Goal: Check status: Check status

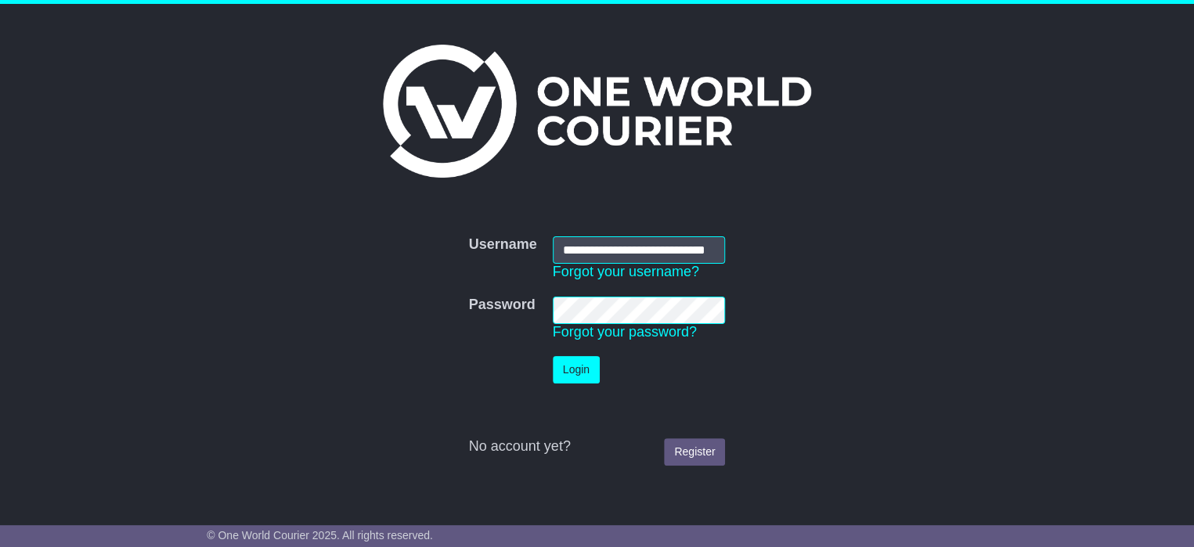
scroll to position [0, 33]
type input "**********"
click at [577, 372] on button "Login" at bounding box center [576, 369] width 47 height 27
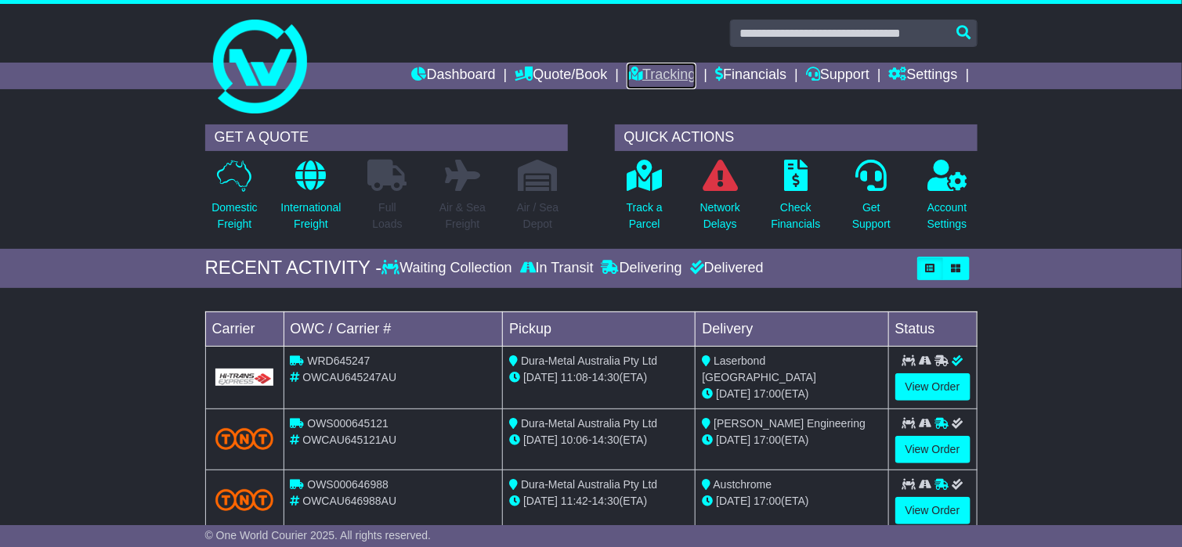
click at [644, 78] on link "Tracking" at bounding box center [660, 76] width 69 height 27
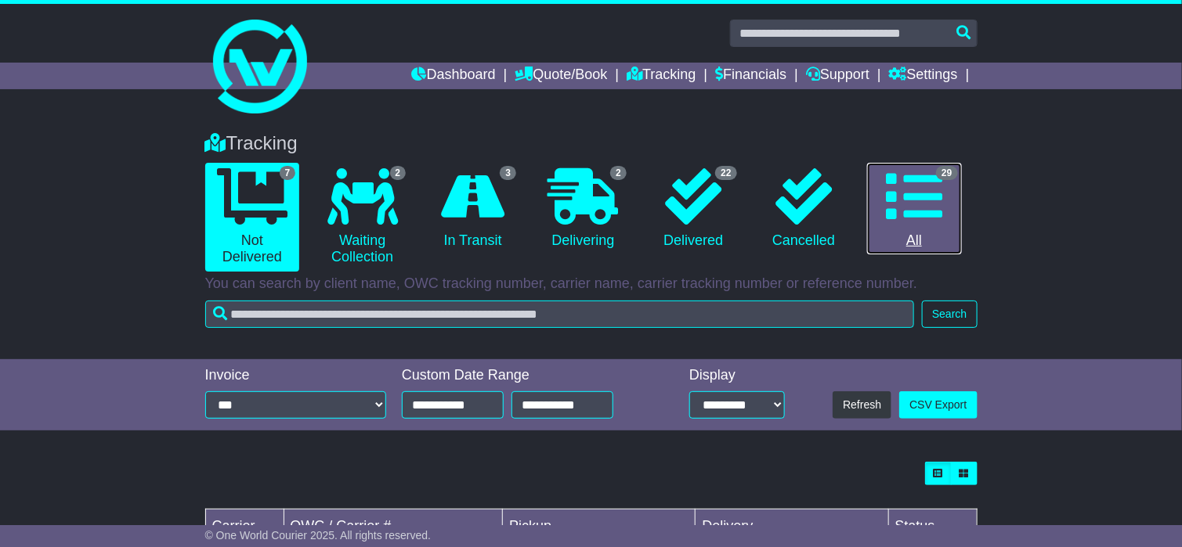
click at [896, 189] on icon at bounding box center [914, 196] width 56 height 56
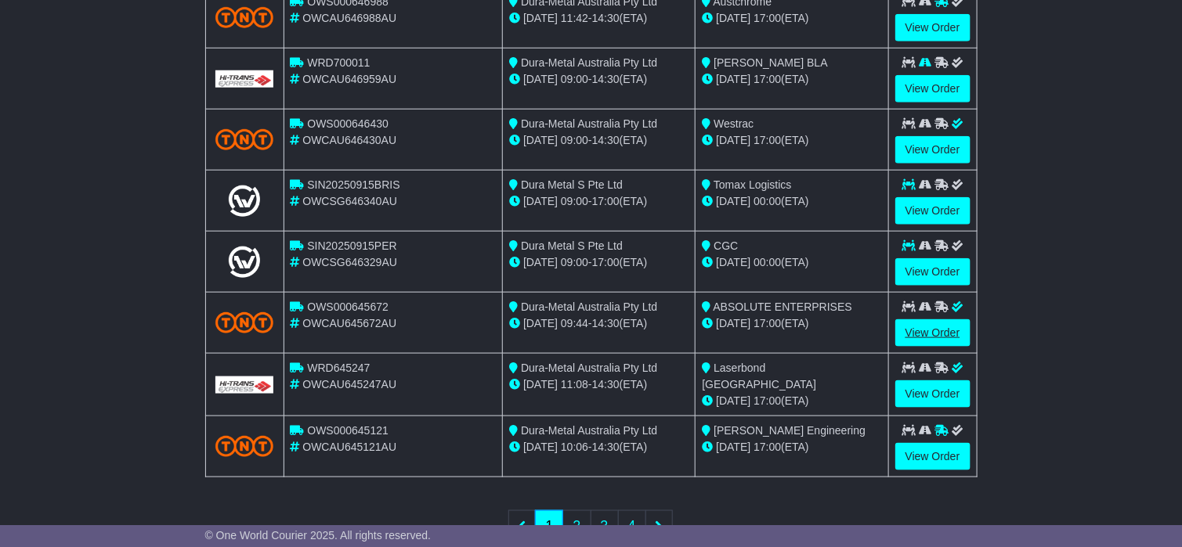
scroll to position [605, 0]
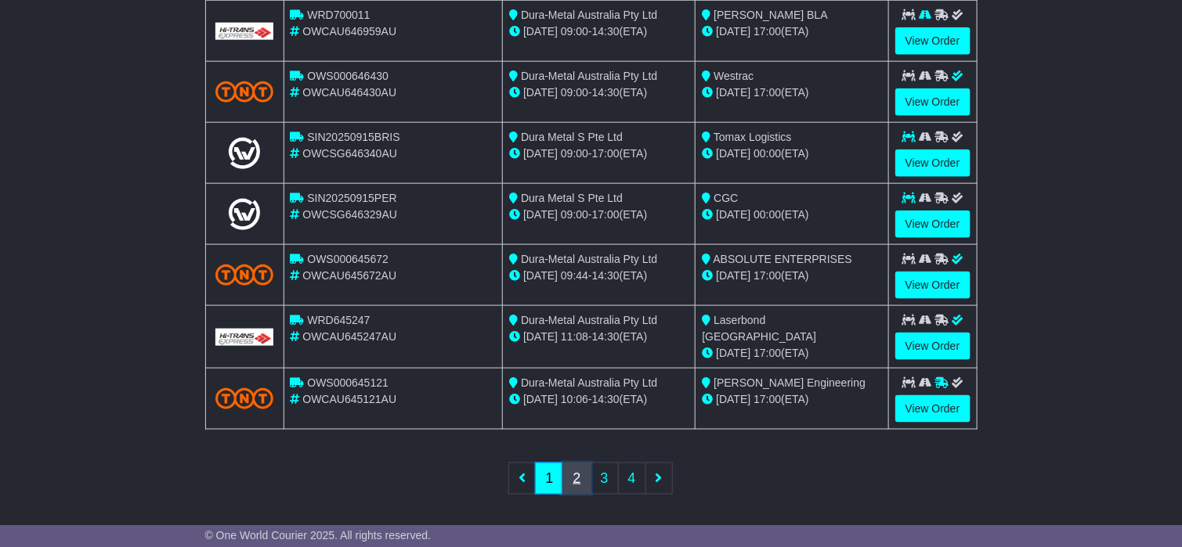
click at [582, 470] on link "2" at bounding box center [576, 479] width 28 height 32
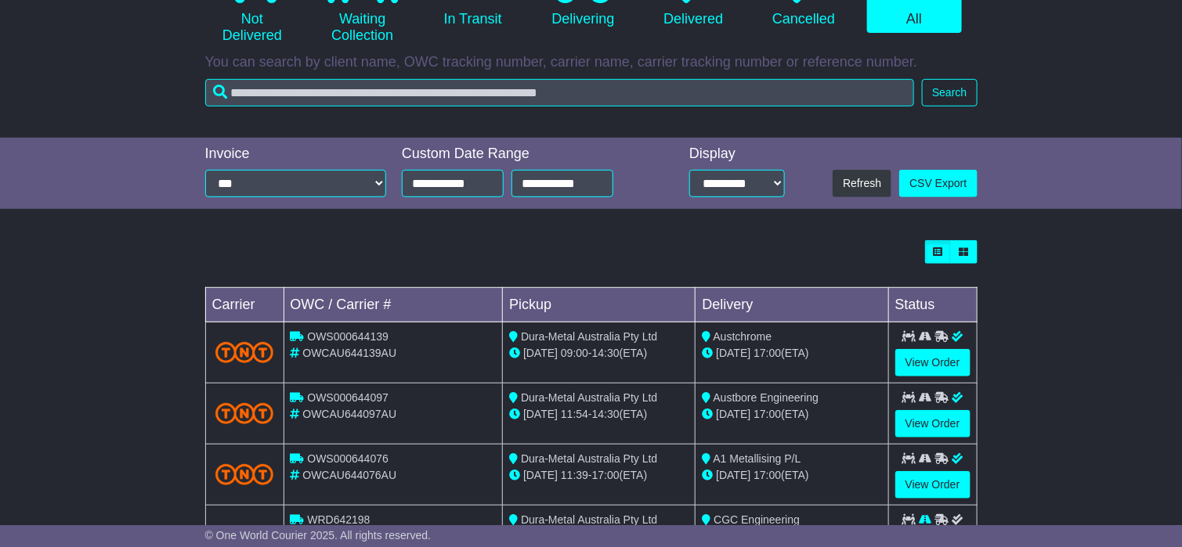
scroll to position [235, 0]
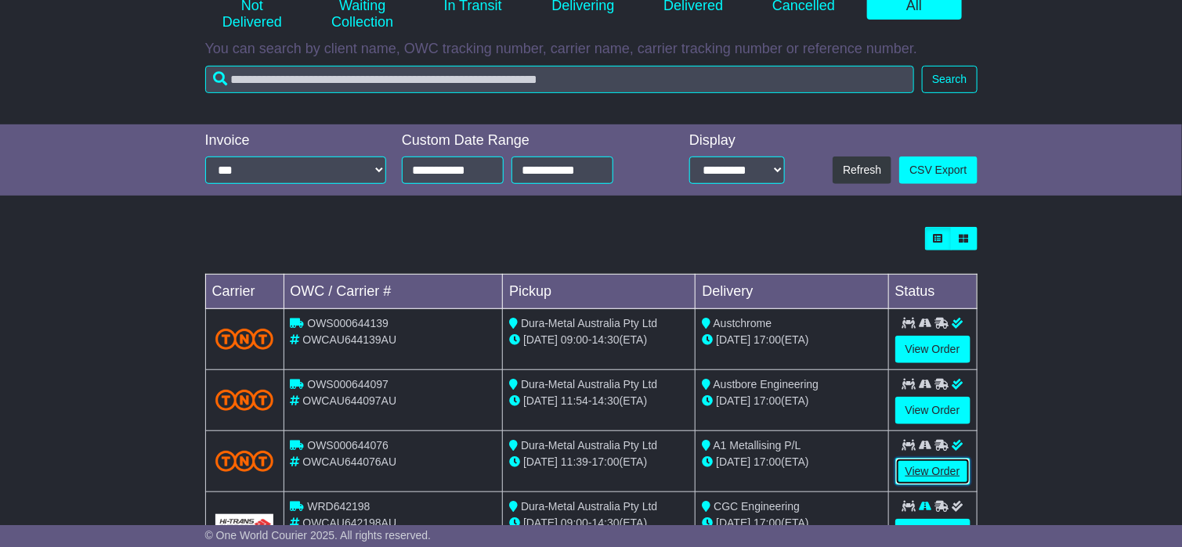
click at [926, 474] on link "View Order" at bounding box center [932, 471] width 75 height 27
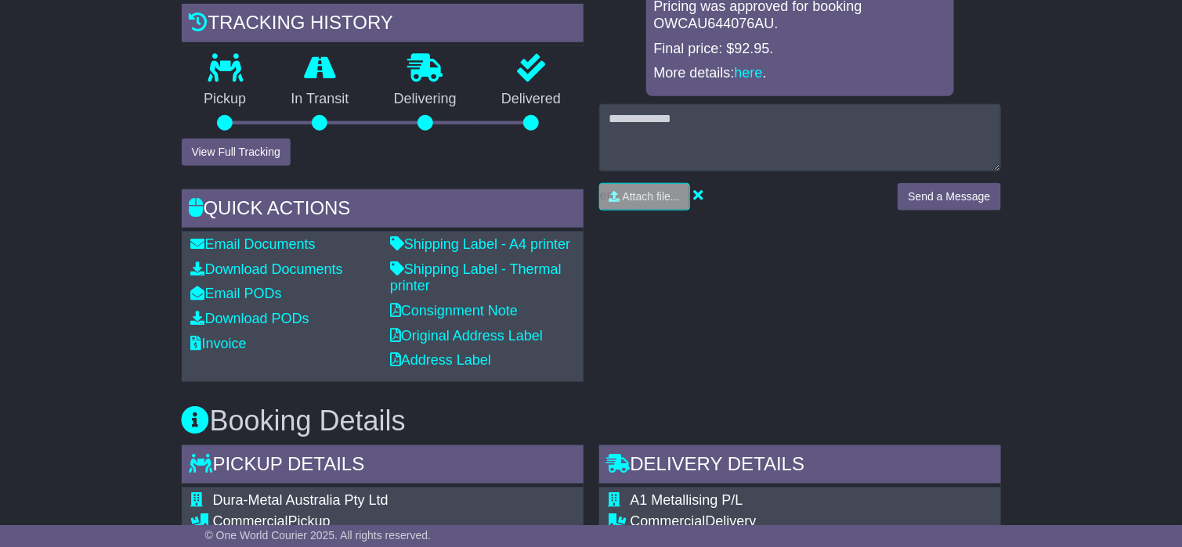
scroll to position [235, 0]
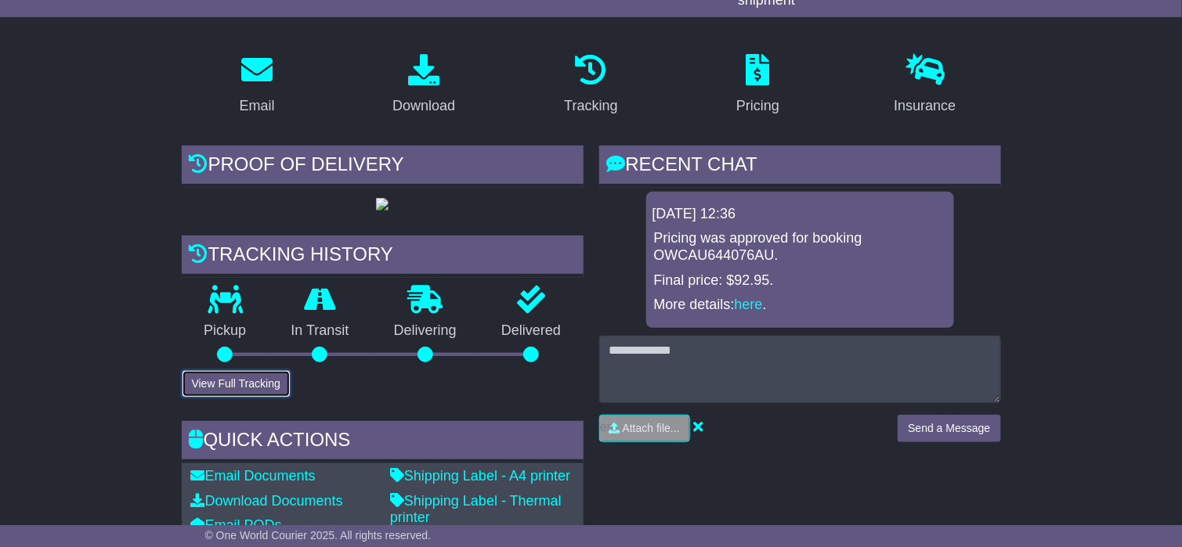
click at [248, 398] on button "View Full Tracking" at bounding box center [236, 383] width 109 height 27
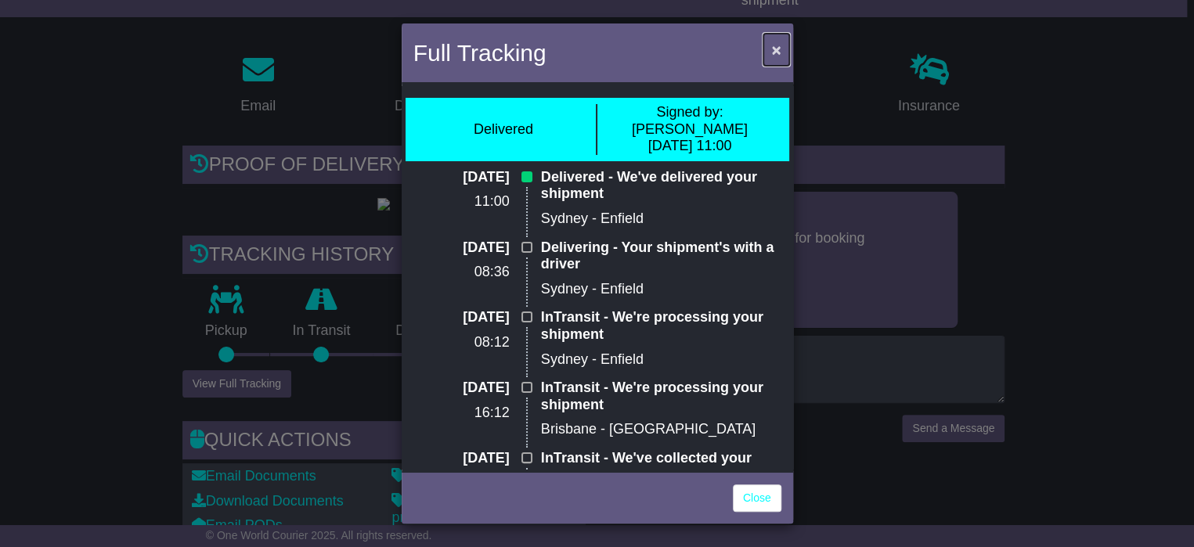
click at [779, 43] on span "×" at bounding box center [775, 50] width 9 height 18
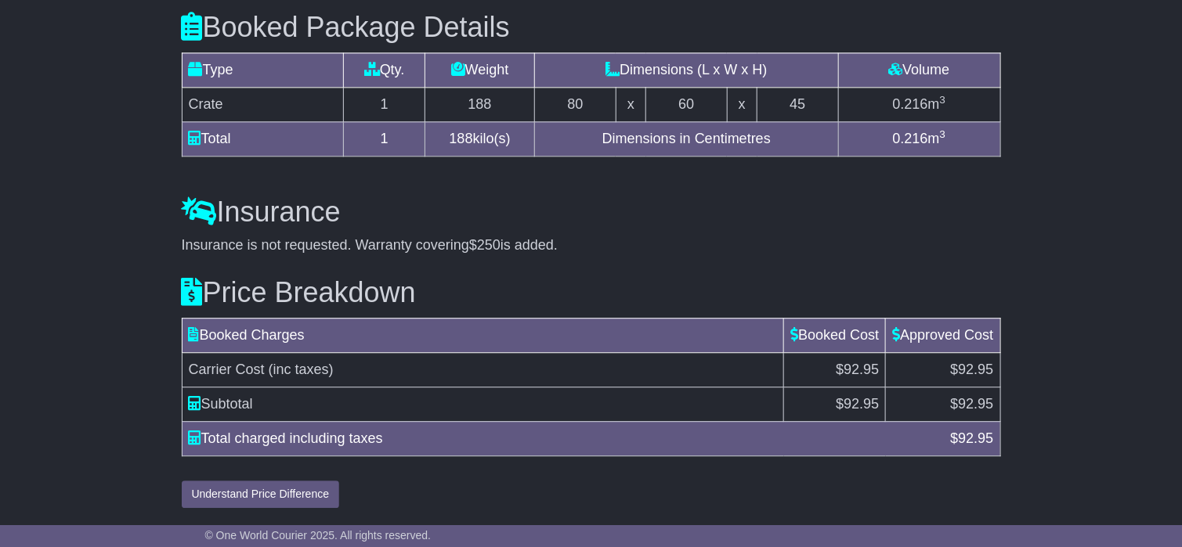
scroll to position [1449, 0]
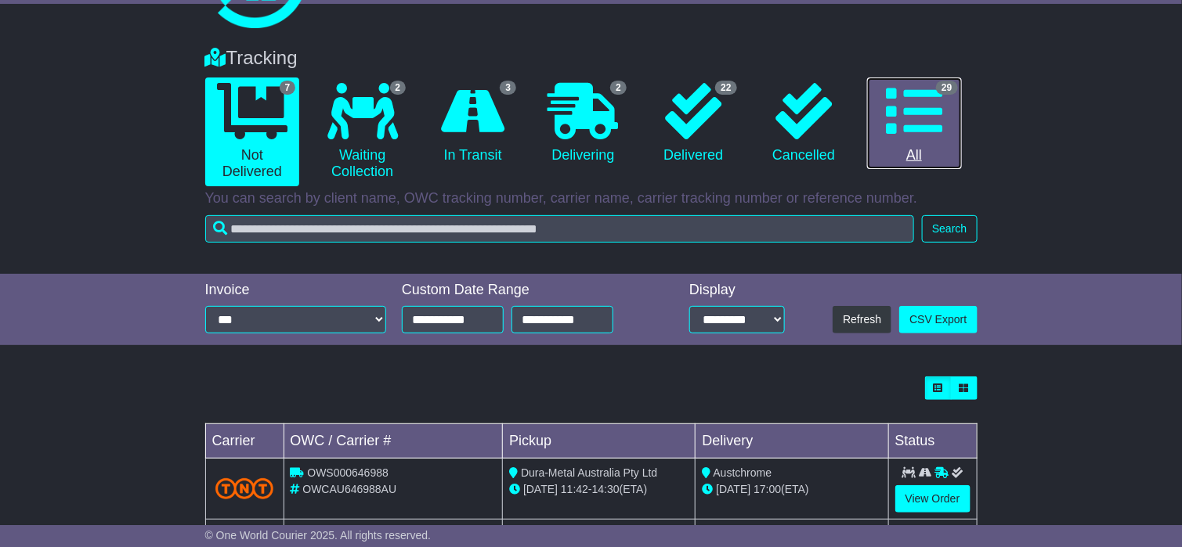
click at [919, 113] on icon at bounding box center [914, 111] width 56 height 56
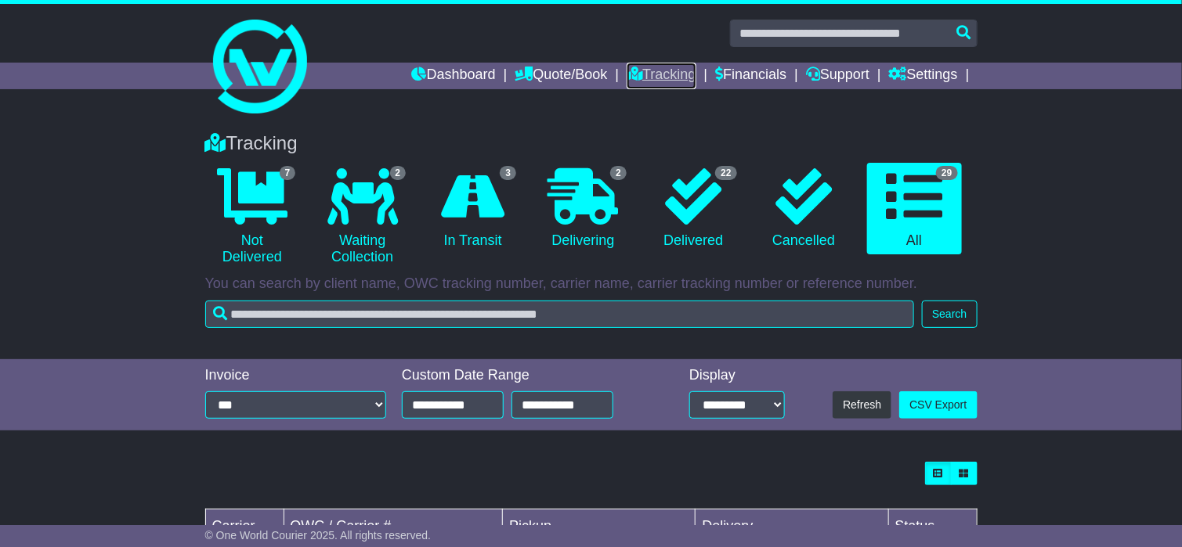
click at [644, 74] on link "Tracking" at bounding box center [660, 76] width 69 height 27
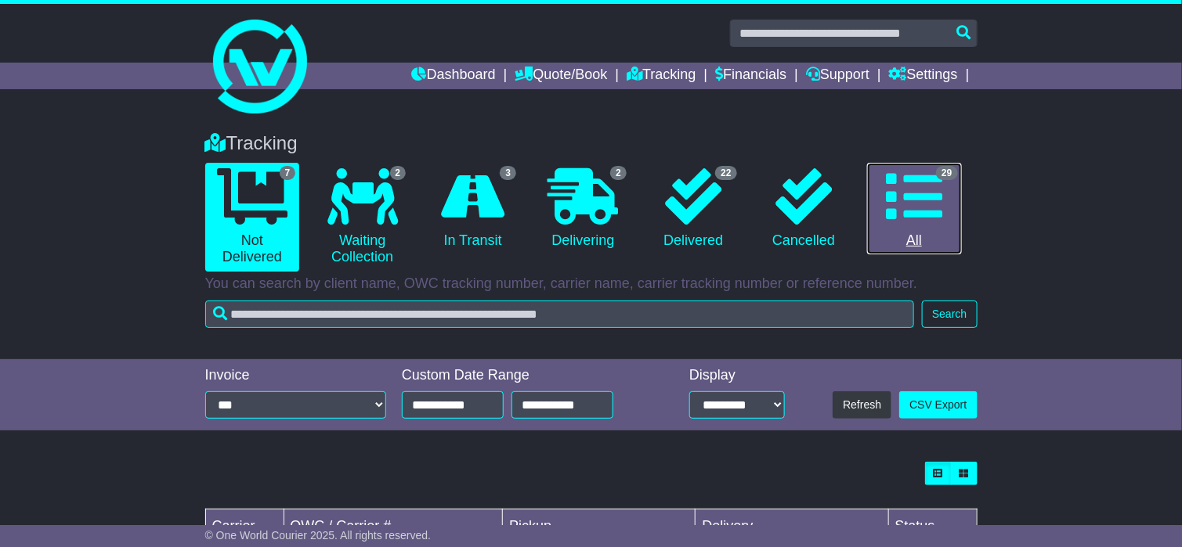
click at [900, 189] on icon at bounding box center [914, 196] width 56 height 56
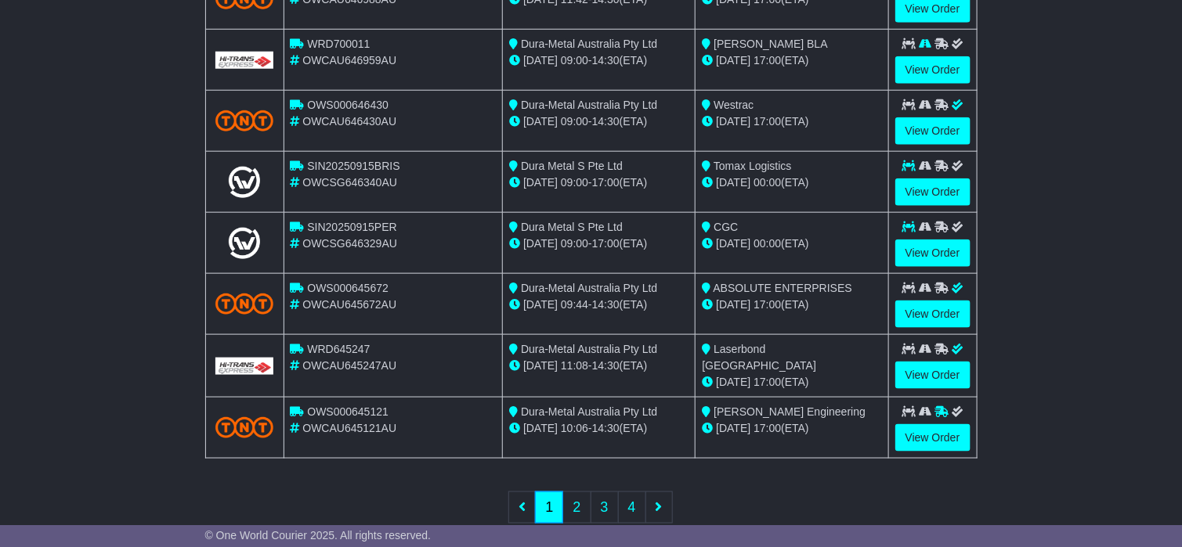
scroll to position [583, 0]
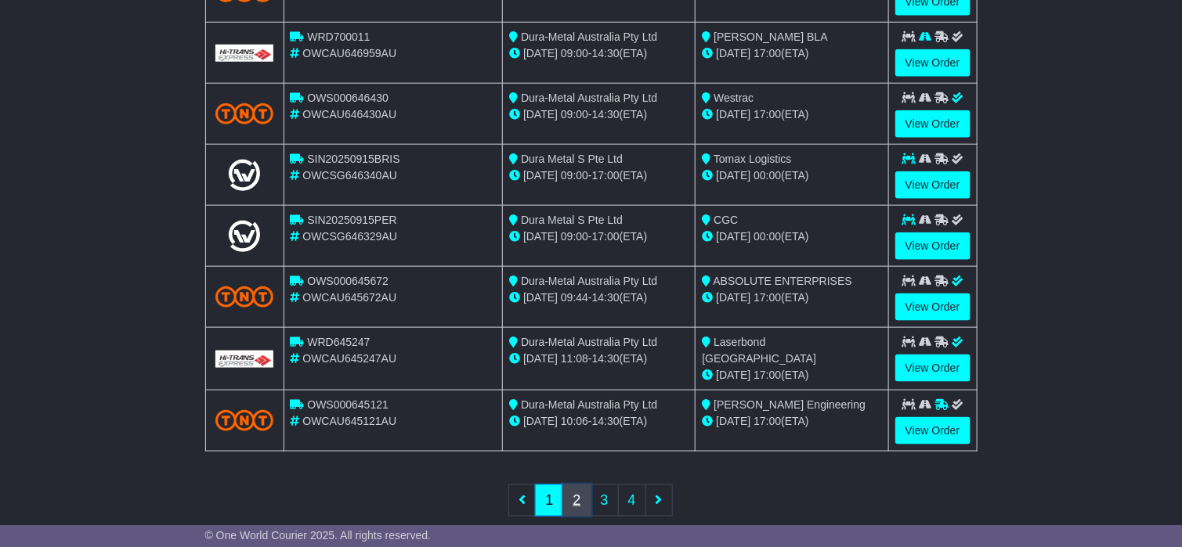
click at [571, 498] on link "2" at bounding box center [576, 501] width 28 height 32
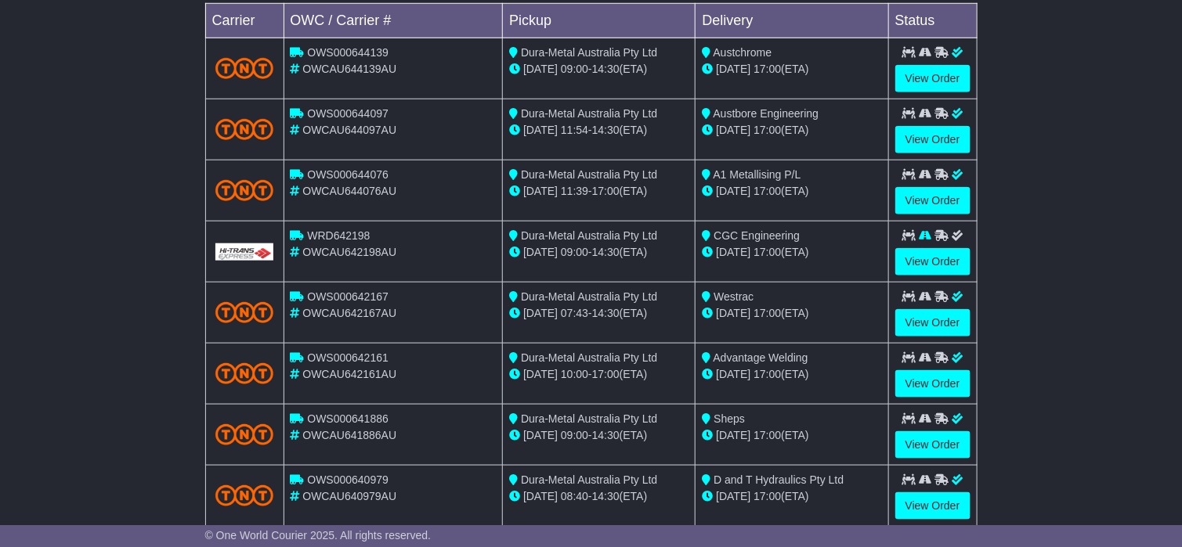
scroll to position [520, 0]
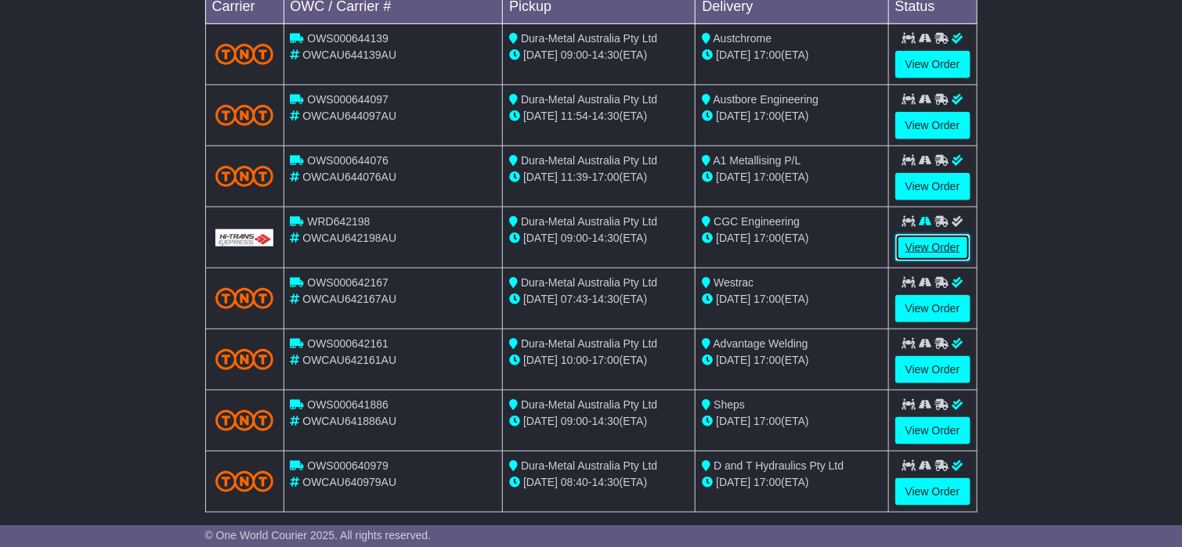
click at [908, 245] on link "View Order" at bounding box center [932, 247] width 75 height 27
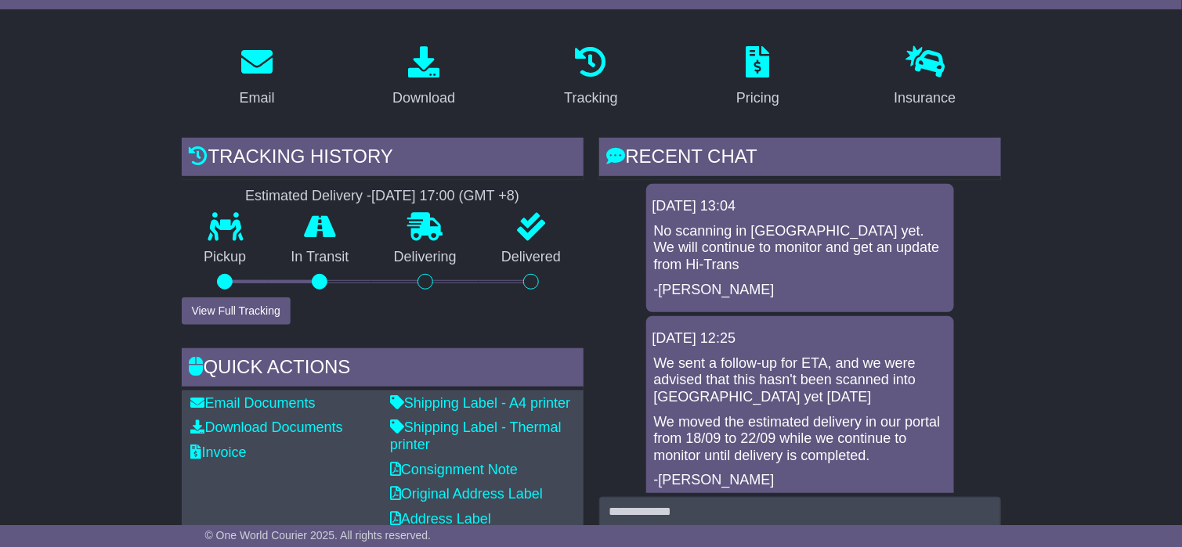
scroll to position [235, 0]
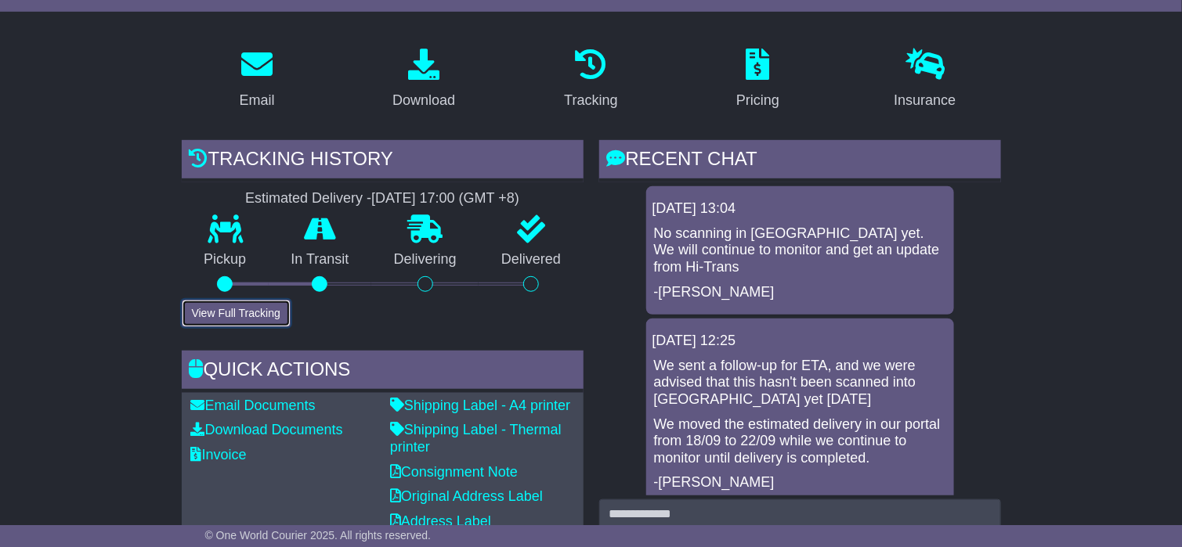
click at [200, 312] on button "View Full Tracking" at bounding box center [236, 313] width 109 height 27
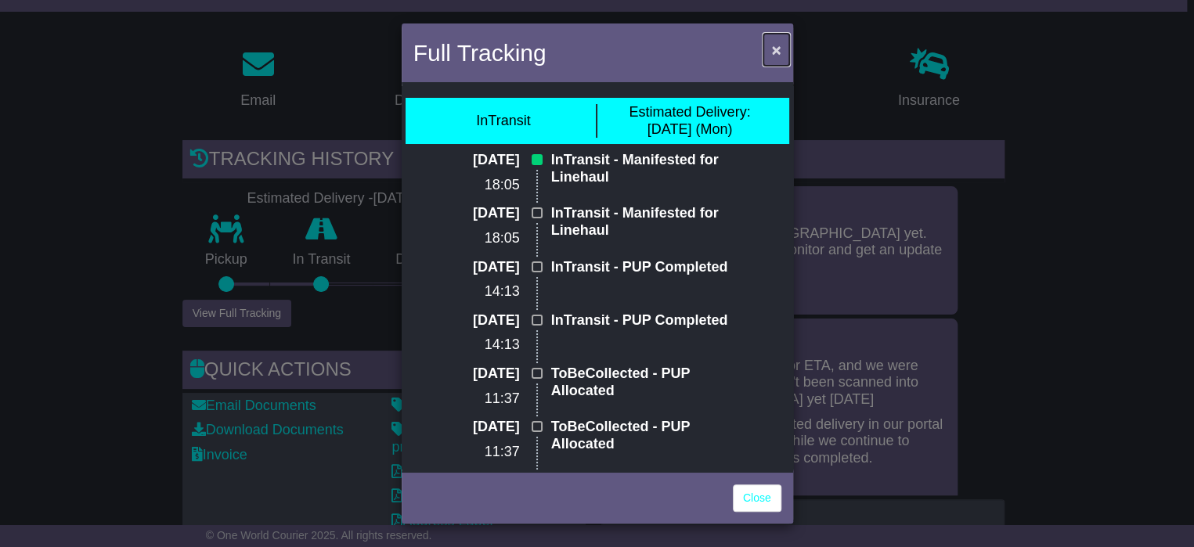
click at [767, 49] on button "×" at bounding box center [775, 50] width 25 height 32
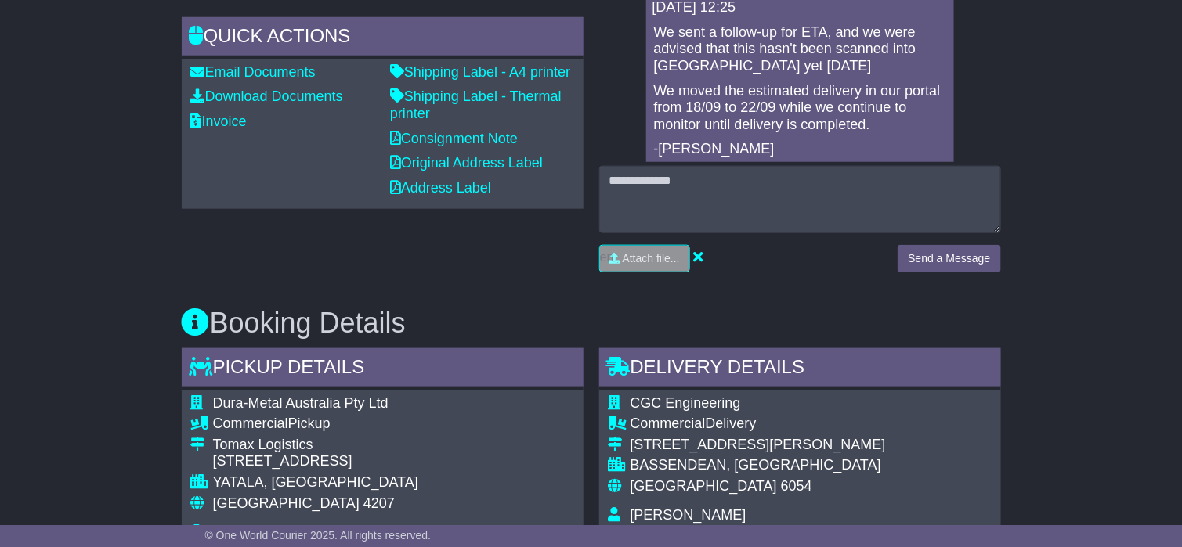
scroll to position [0, 0]
